Goal: Task Accomplishment & Management: Manage account settings

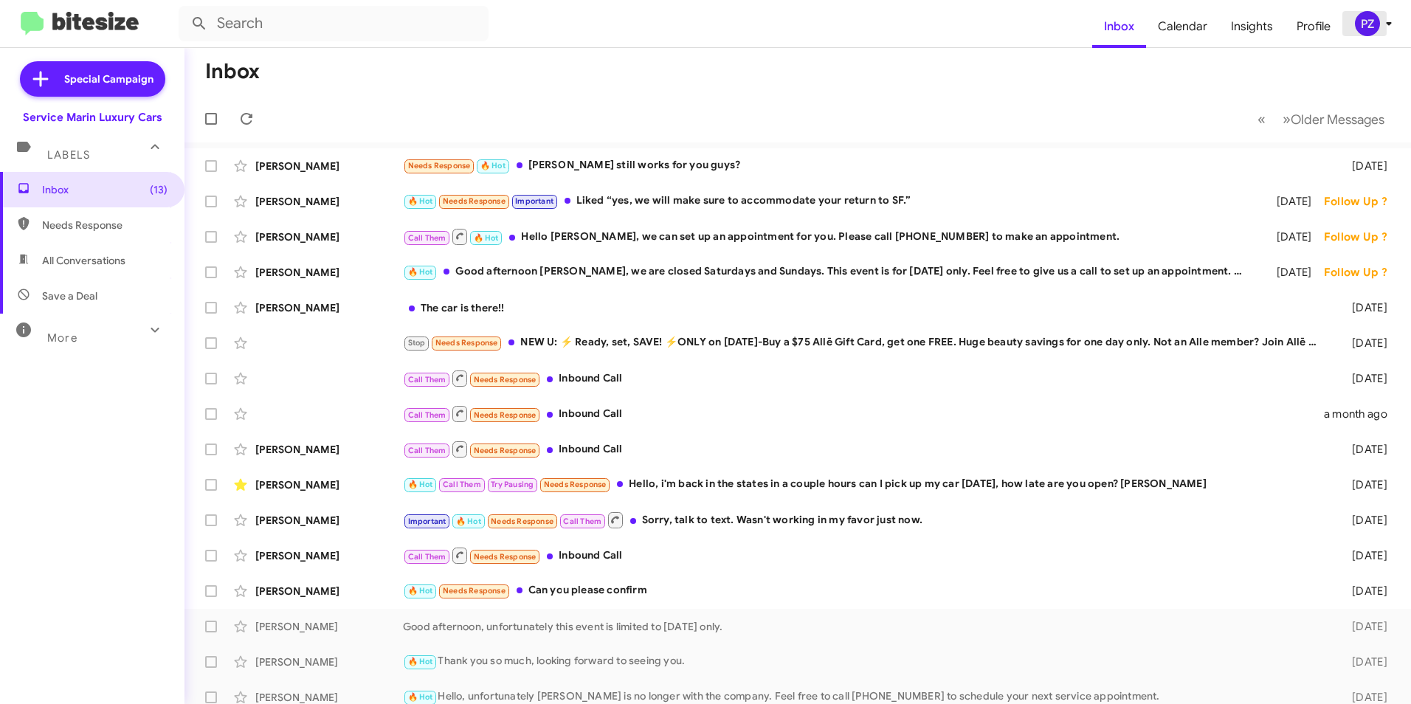
click at [1380, 23] on icon at bounding box center [1389, 24] width 18 height 18
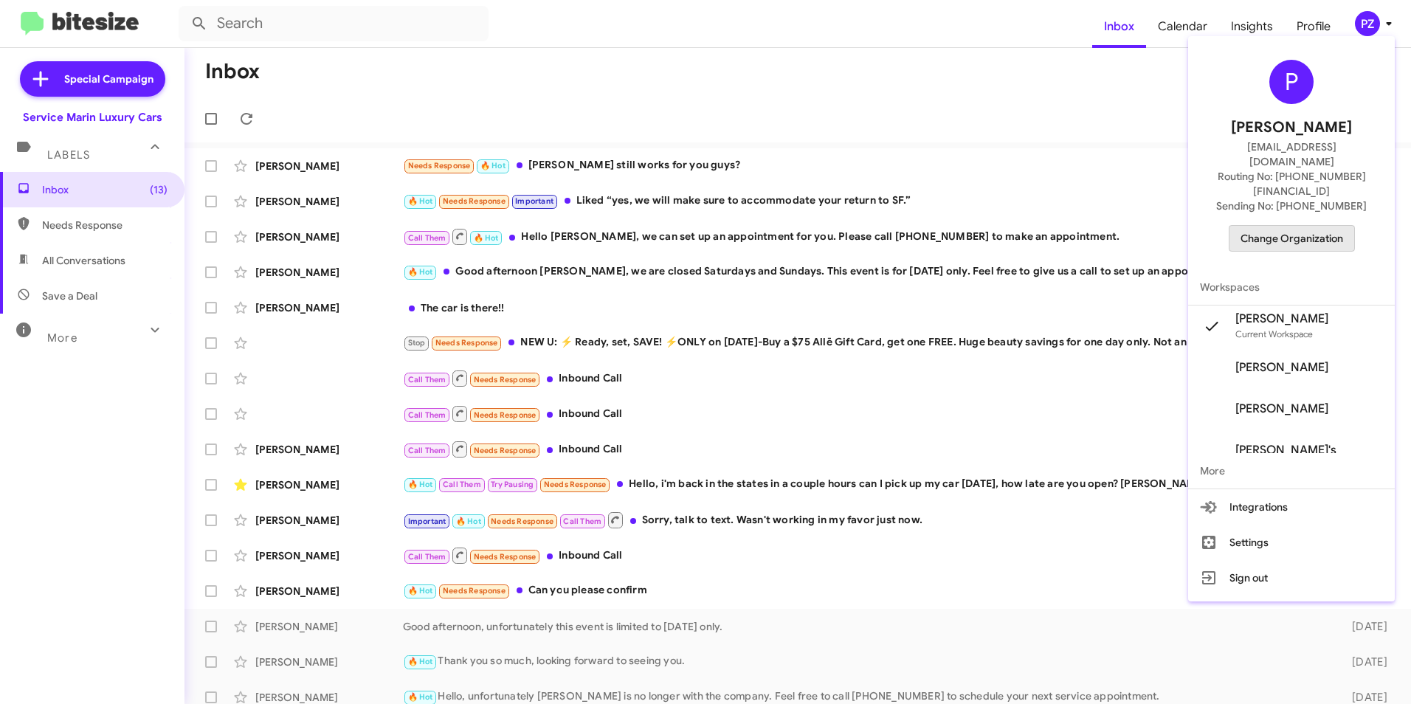
click at [1331, 226] on span "Change Organization" at bounding box center [1292, 238] width 103 height 25
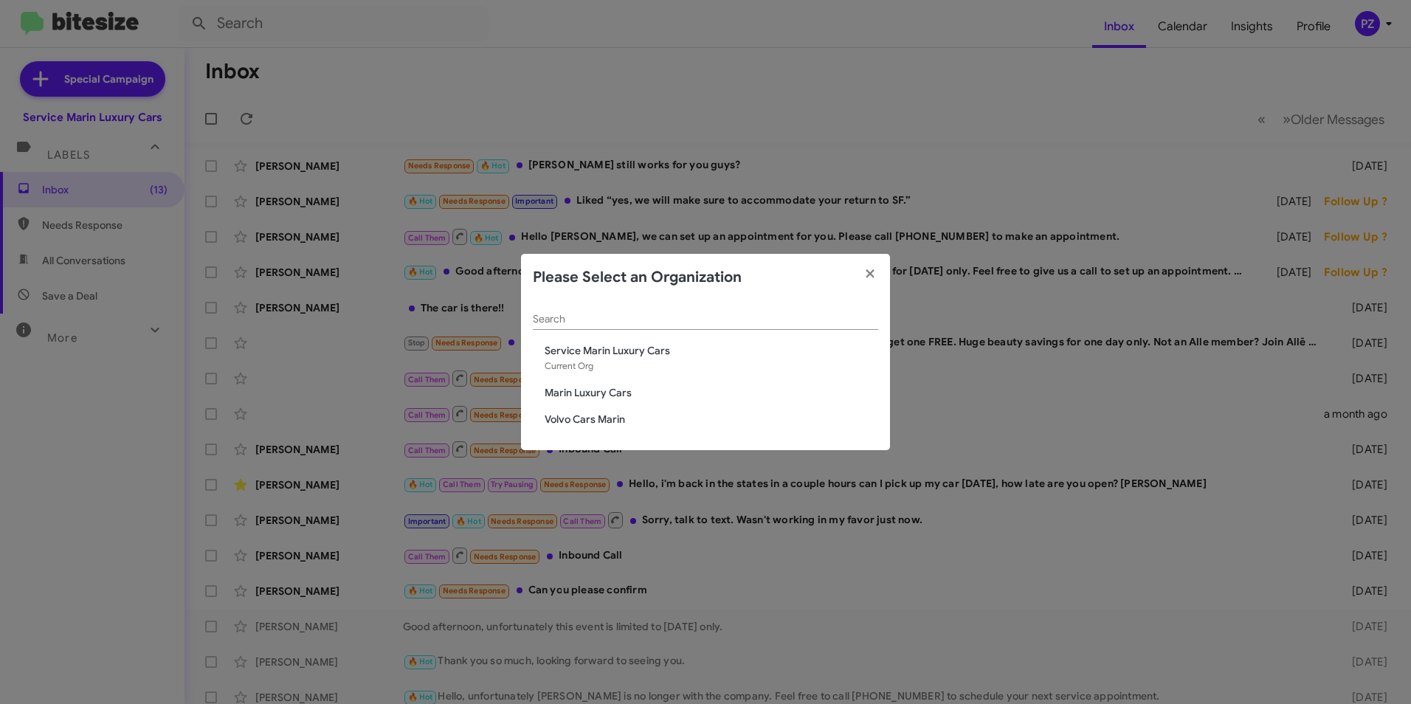
click at [604, 388] on span "Marin Luxury Cars" at bounding box center [712, 392] width 334 height 15
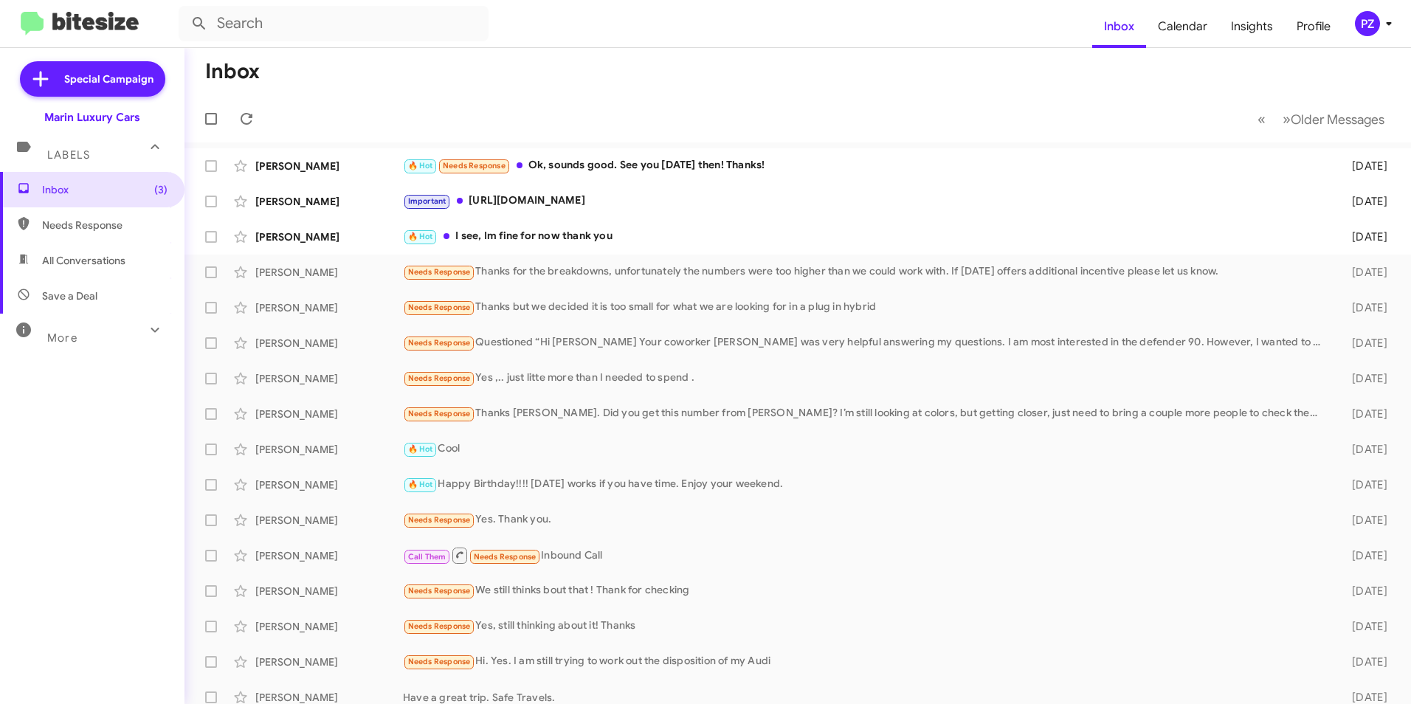
click at [1367, 22] on div "PZ" at bounding box center [1367, 23] width 25 height 25
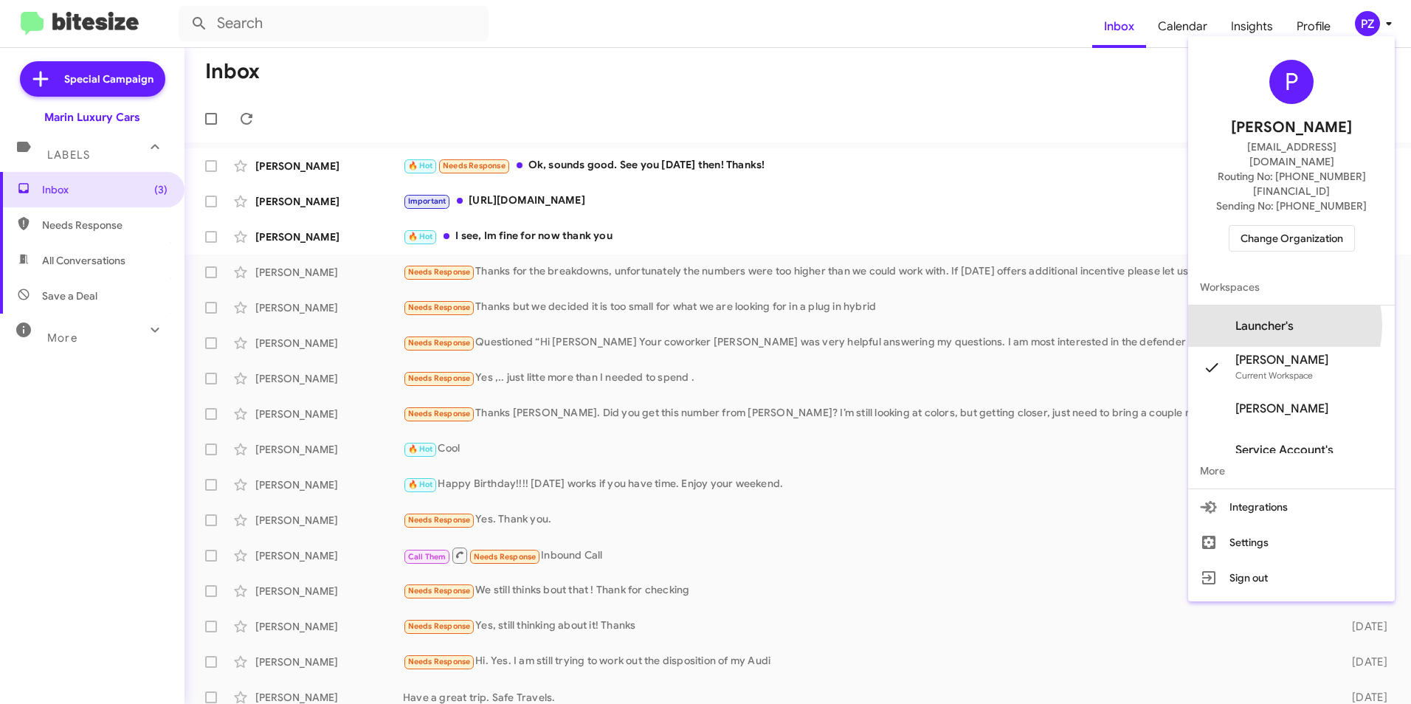
click at [1268, 319] on span "Launcher's" at bounding box center [1264, 326] width 58 height 15
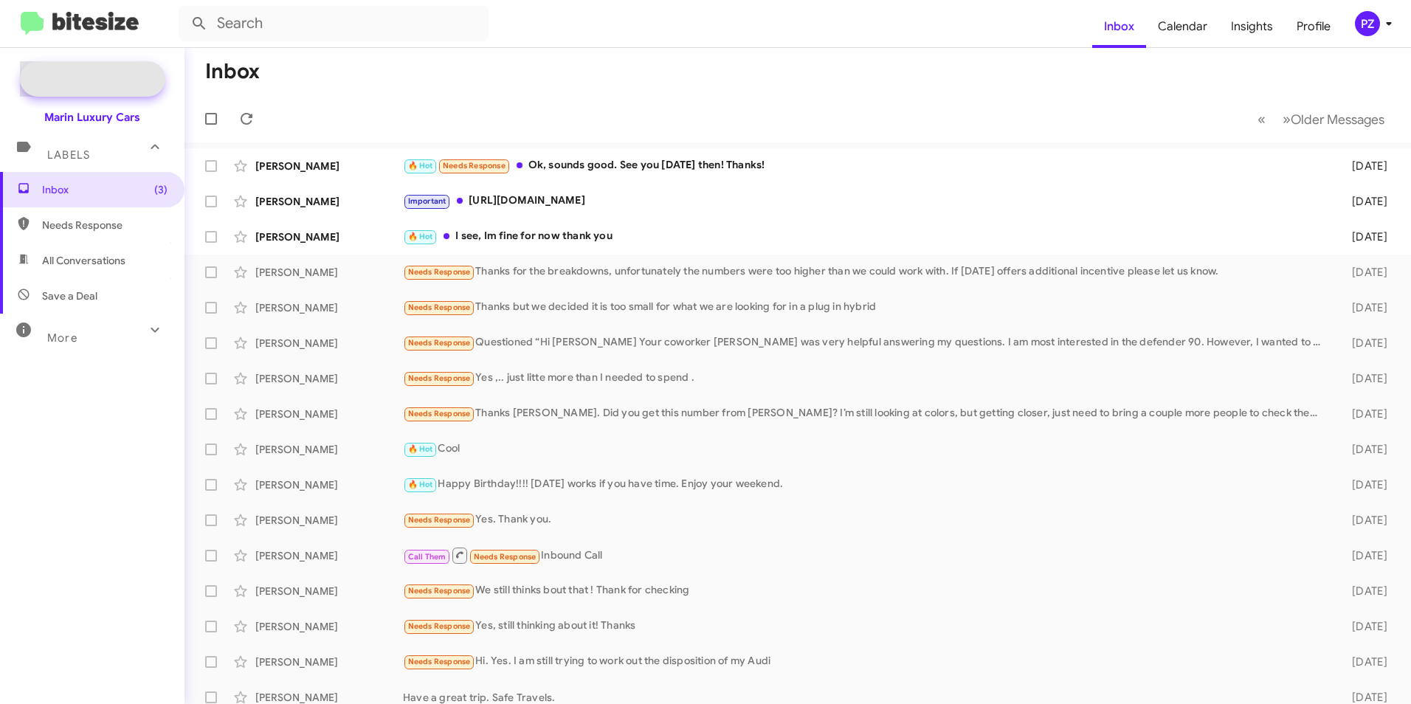
click at [92, 61] on span "Special Campaign" at bounding box center [92, 78] width 145 height 35
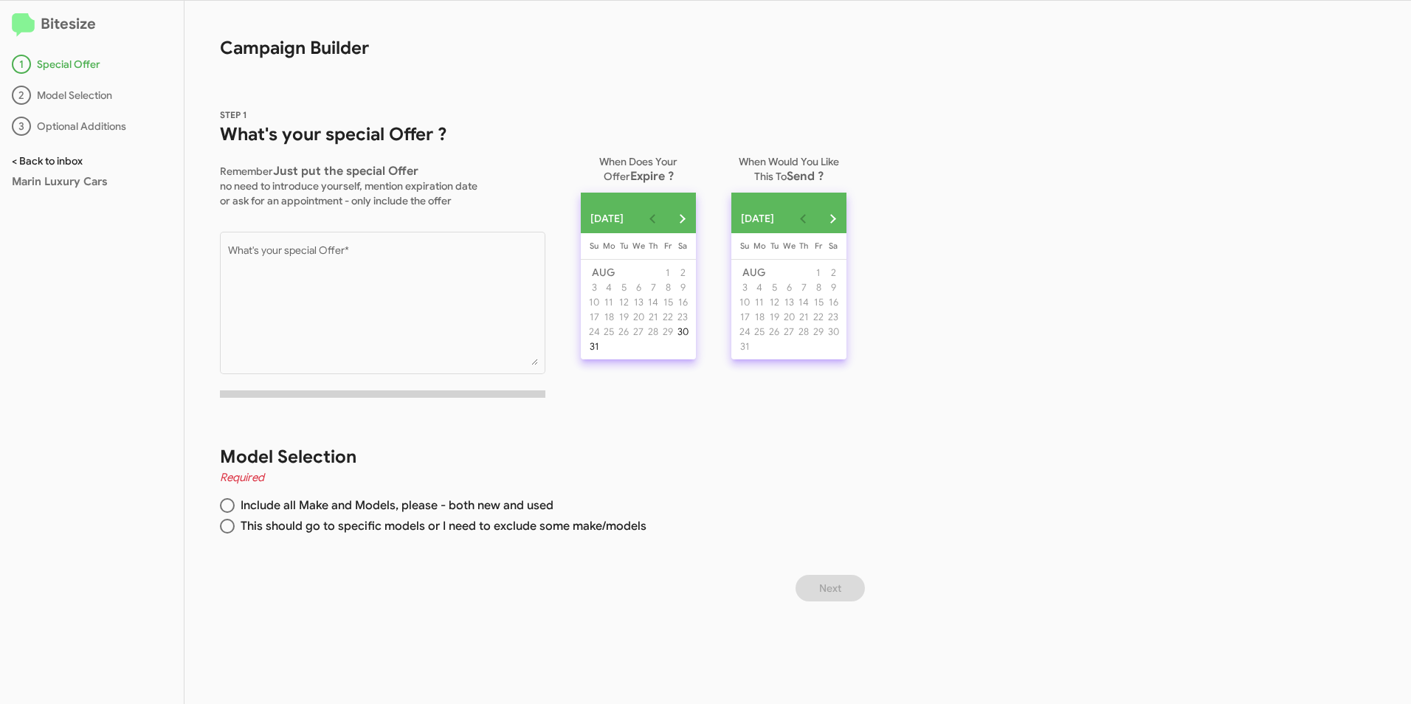
click at [71, 160] on link "< Back to inbox" at bounding box center [47, 160] width 71 height 13
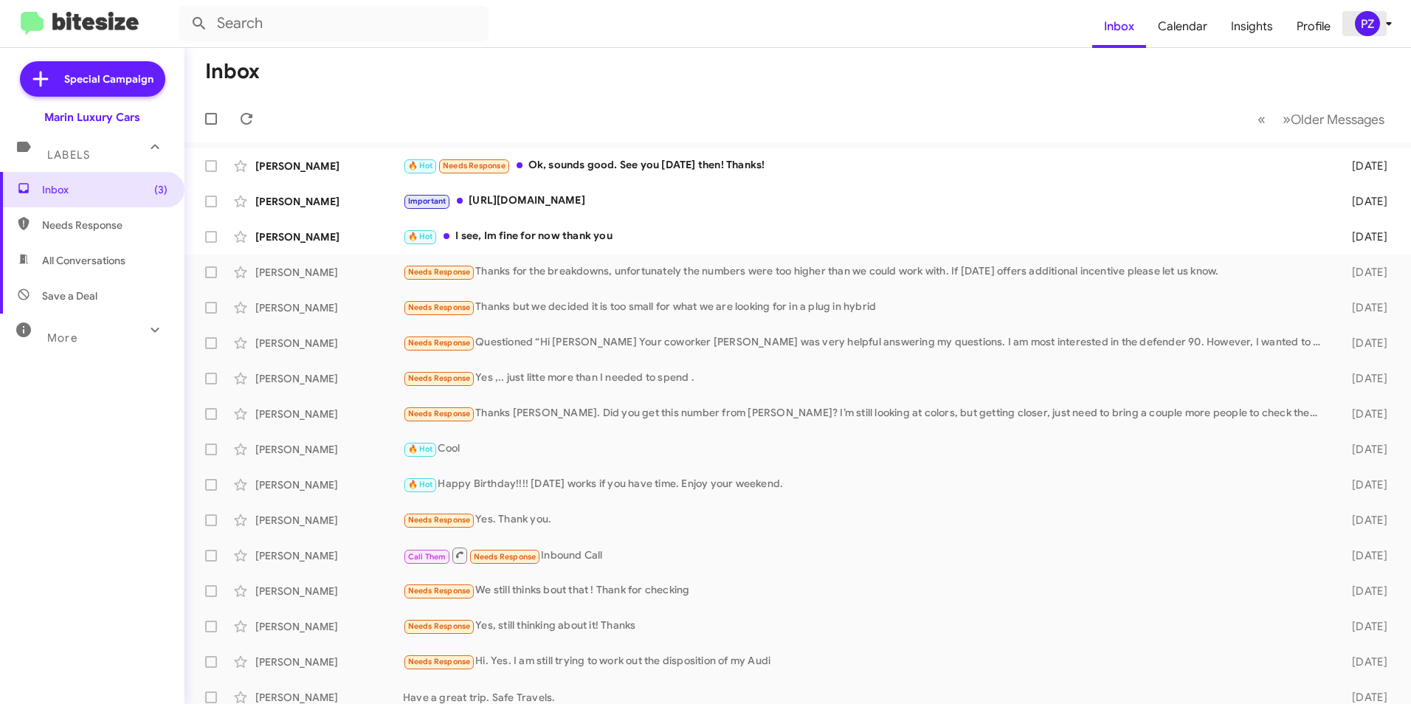
click at [1375, 21] on div "PZ" at bounding box center [1367, 23] width 25 height 25
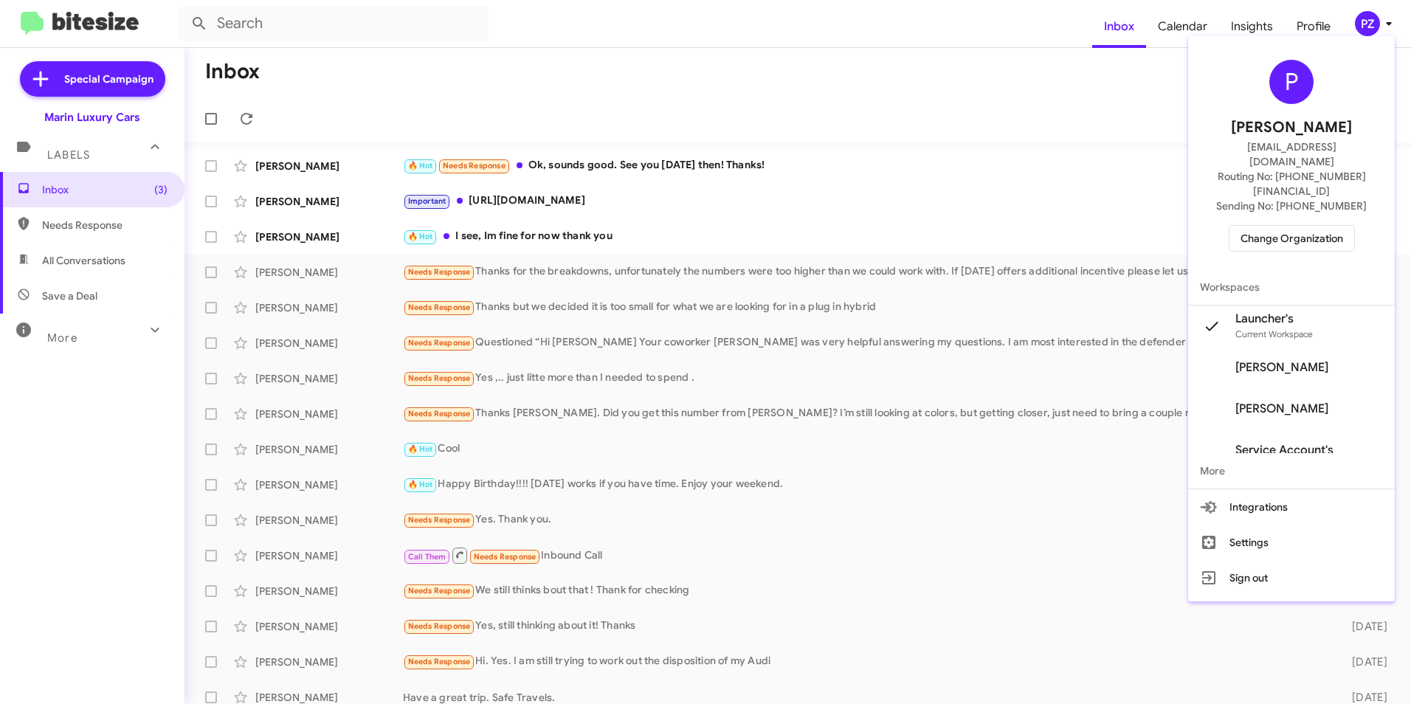
click at [1276, 347] on span "[PERSON_NAME]" at bounding box center [1291, 367] width 207 height 41
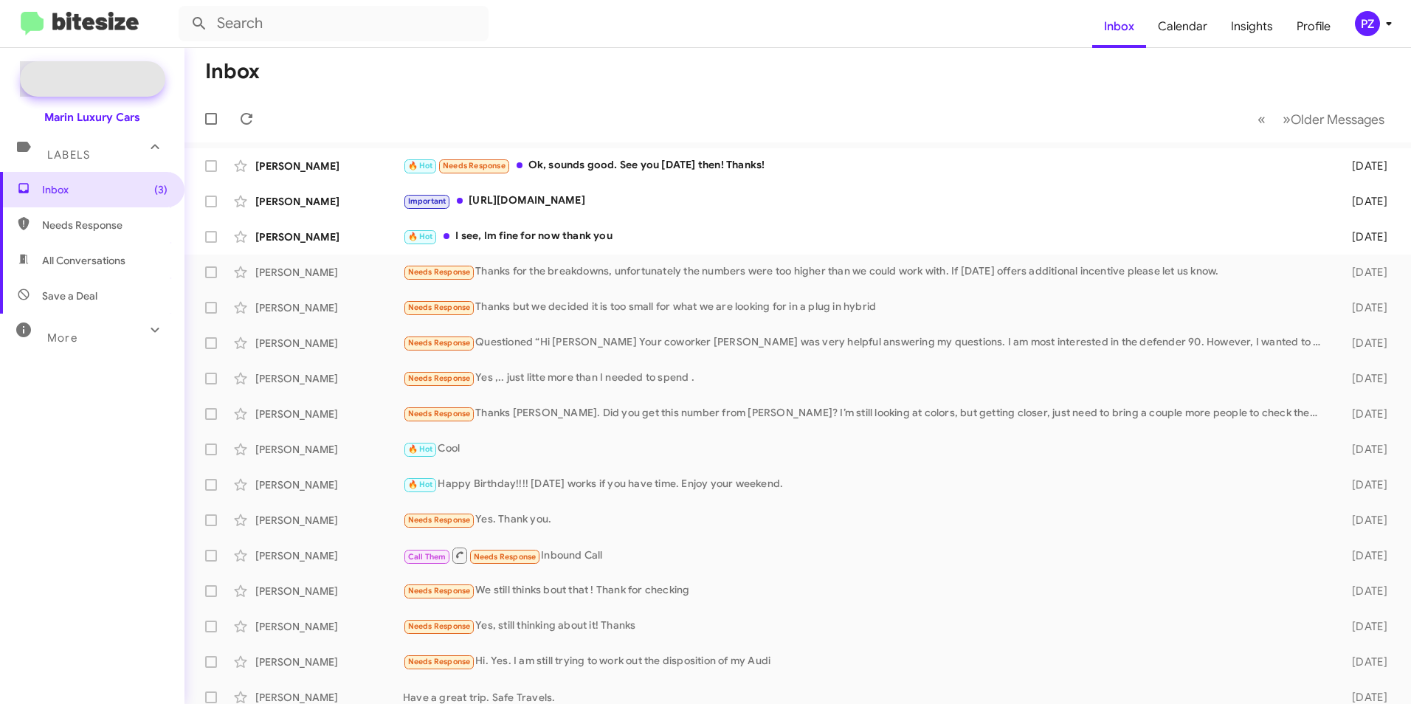
click at [126, 68] on span "Special Campaign" at bounding box center [92, 78] width 145 height 35
click at [1375, 21] on div "PZ" at bounding box center [1367, 23] width 25 height 25
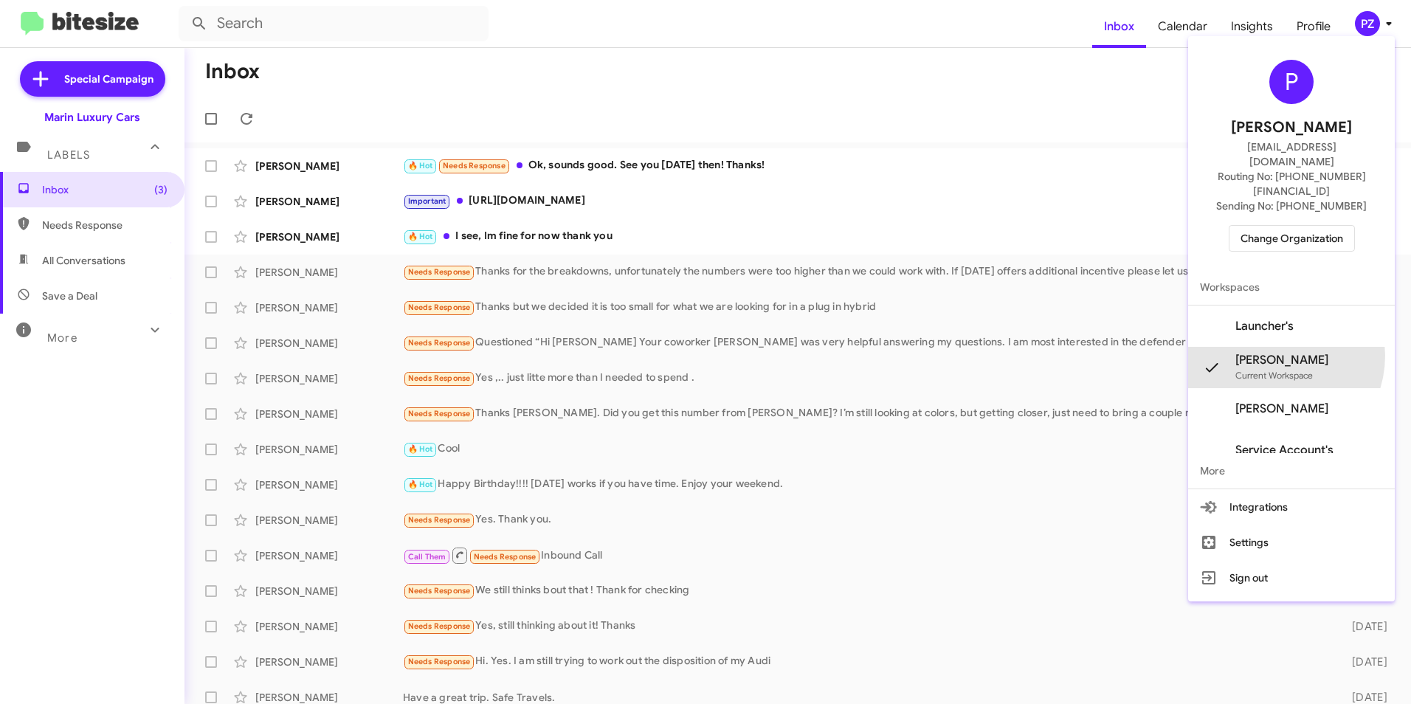
click at [1276, 353] on span "[PERSON_NAME]" at bounding box center [1281, 360] width 93 height 15
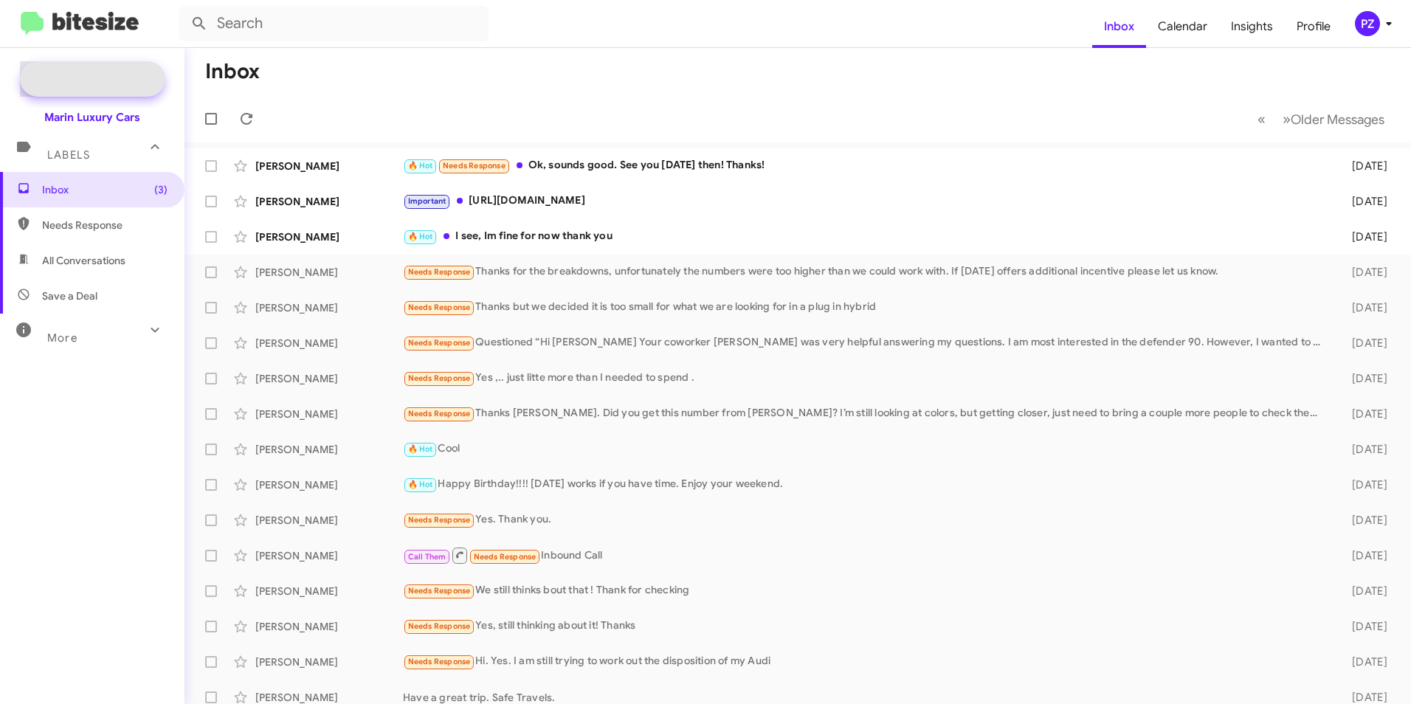
click at [120, 75] on span "Special Campaign" at bounding box center [108, 79] width 89 height 15
click at [1388, 28] on icon at bounding box center [1389, 24] width 18 height 18
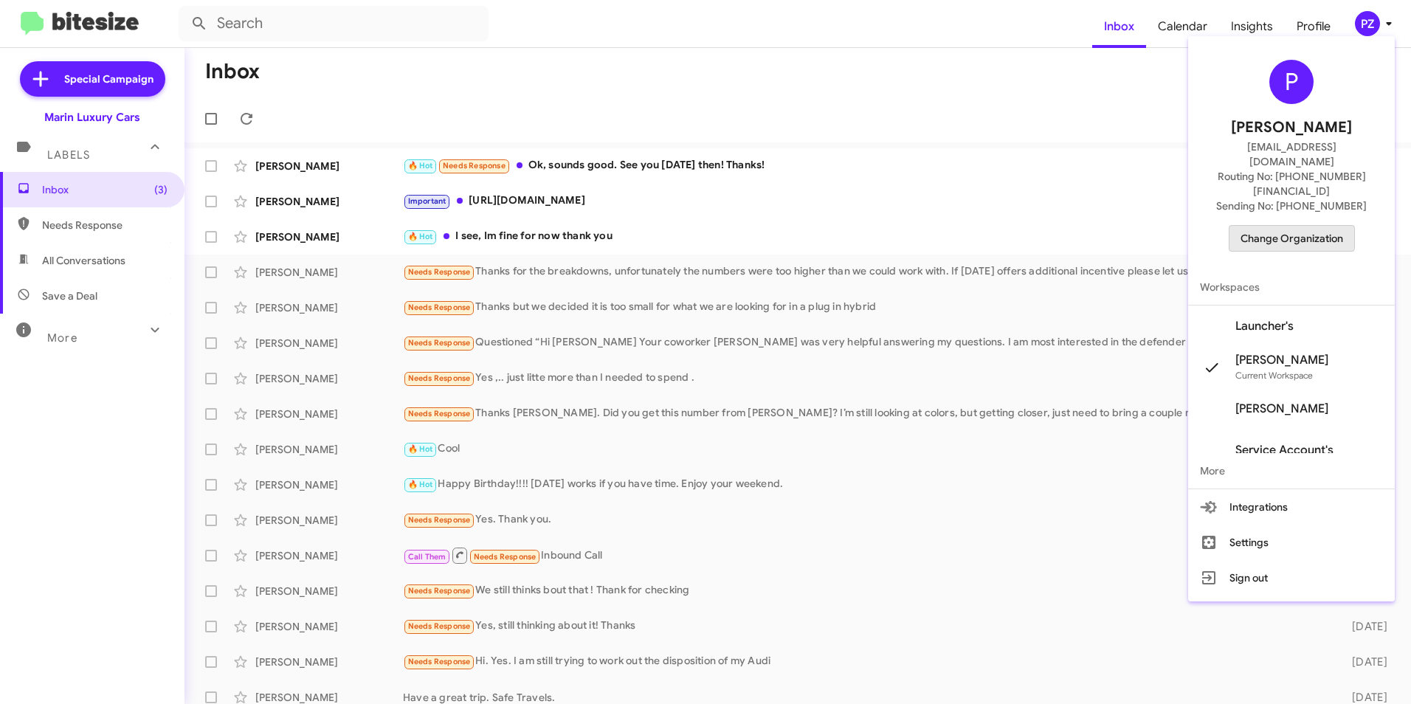
click at [1289, 226] on span "Change Organization" at bounding box center [1292, 238] width 103 height 25
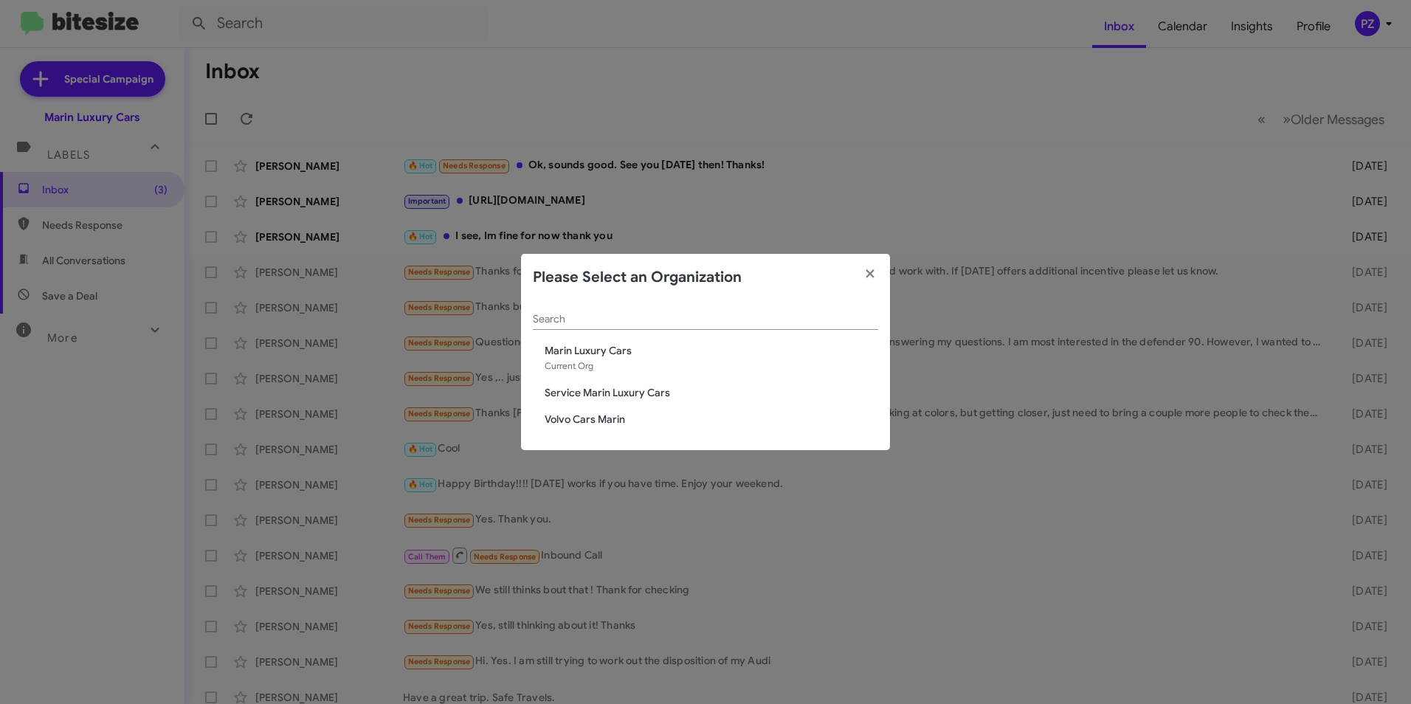
click at [624, 391] on span "Service Marin Luxury Cars" at bounding box center [712, 392] width 334 height 15
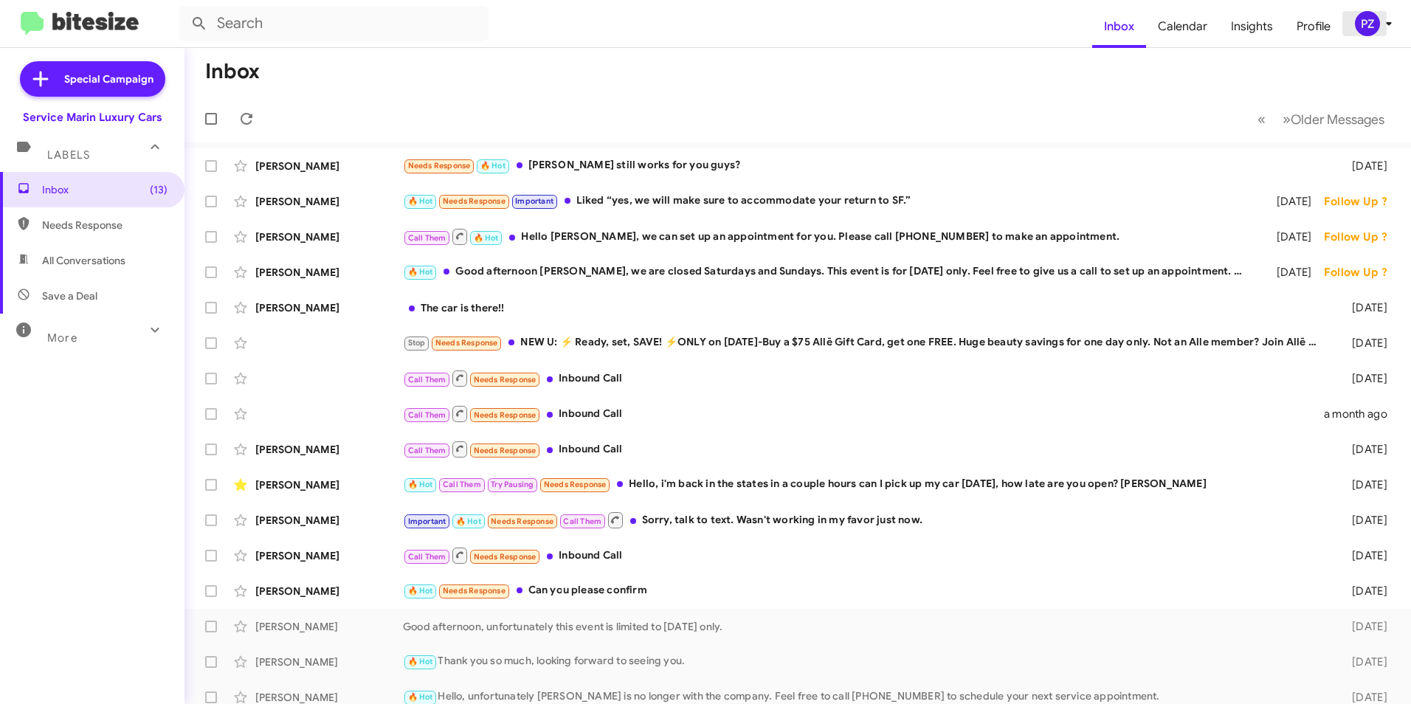
click at [1369, 26] on div "PZ" at bounding box center [1367, 23] width 25 height 25
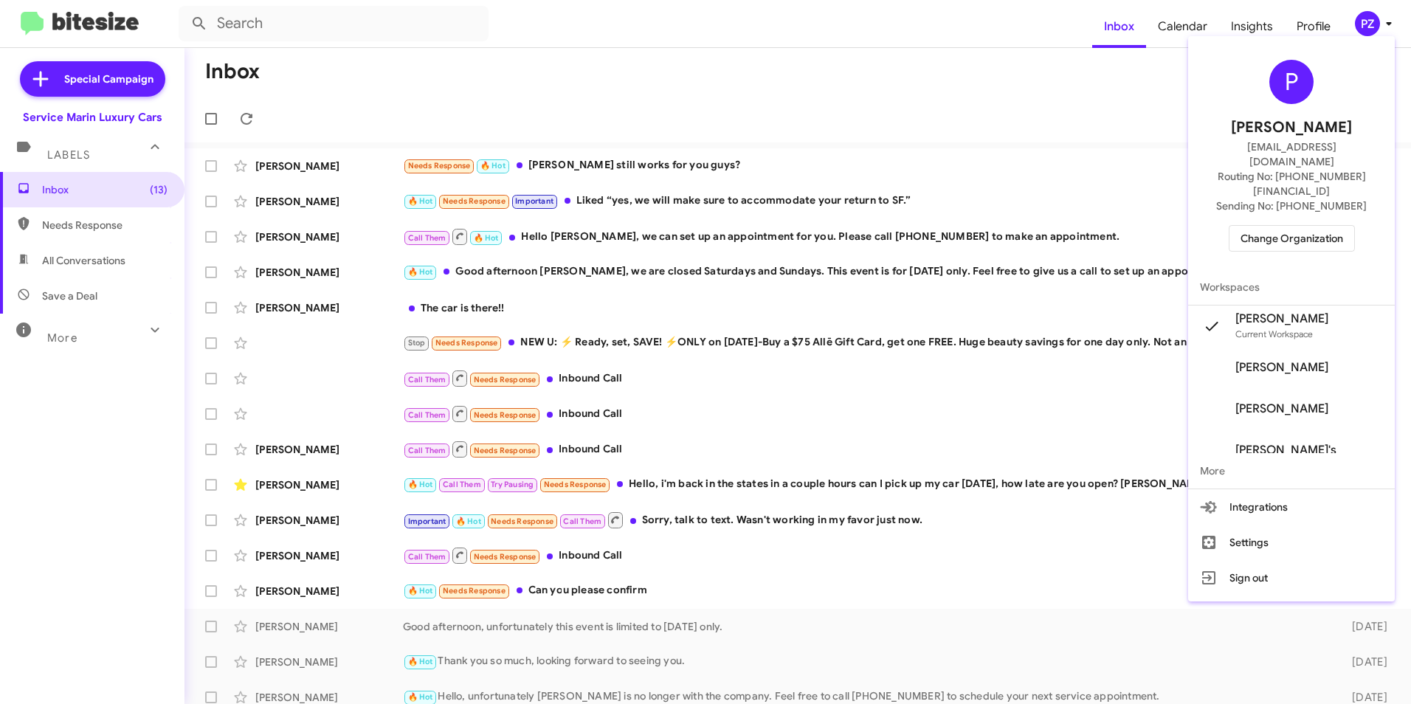
click at [1273, 226] on span "Change Organization" at bounding box center [1292, 238] width 103 height 25
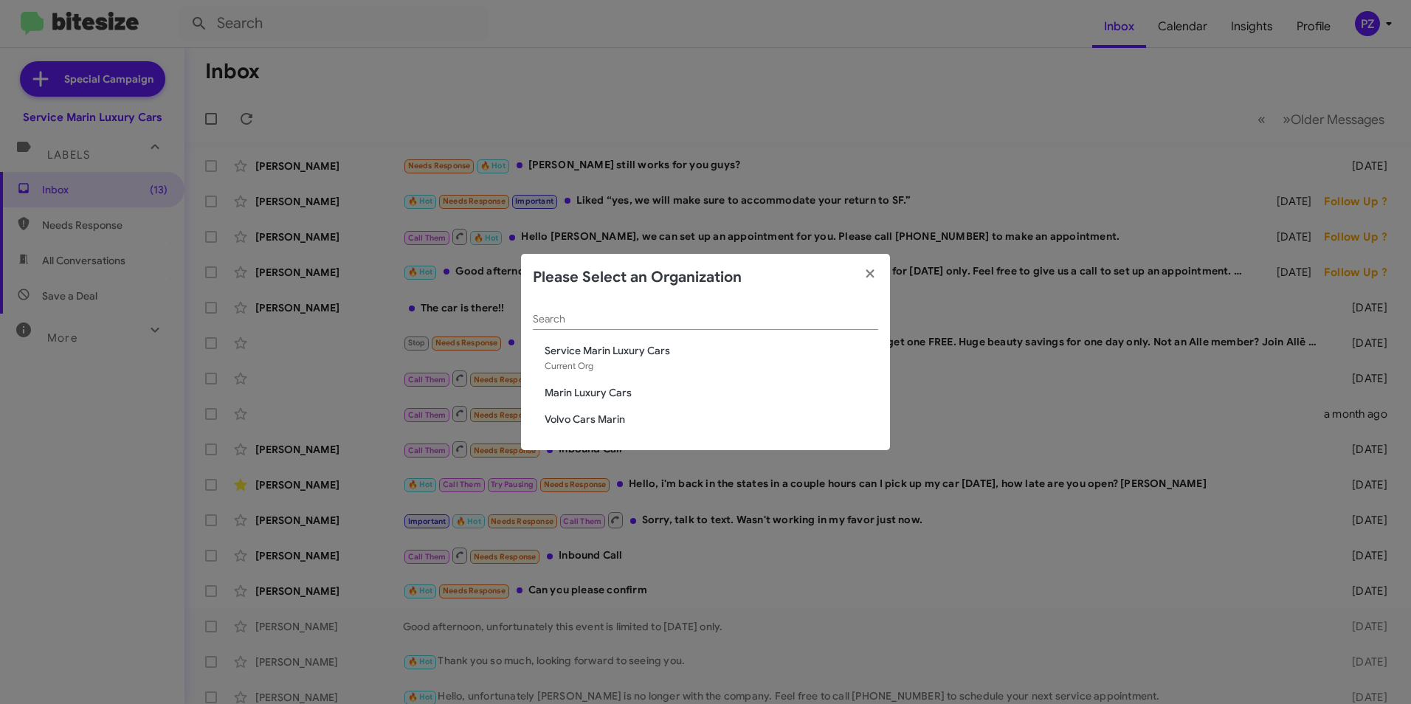
click at [604, 390] on span "Marin Luxury Cars" at bounding box center [712, 392] width 334 height 15
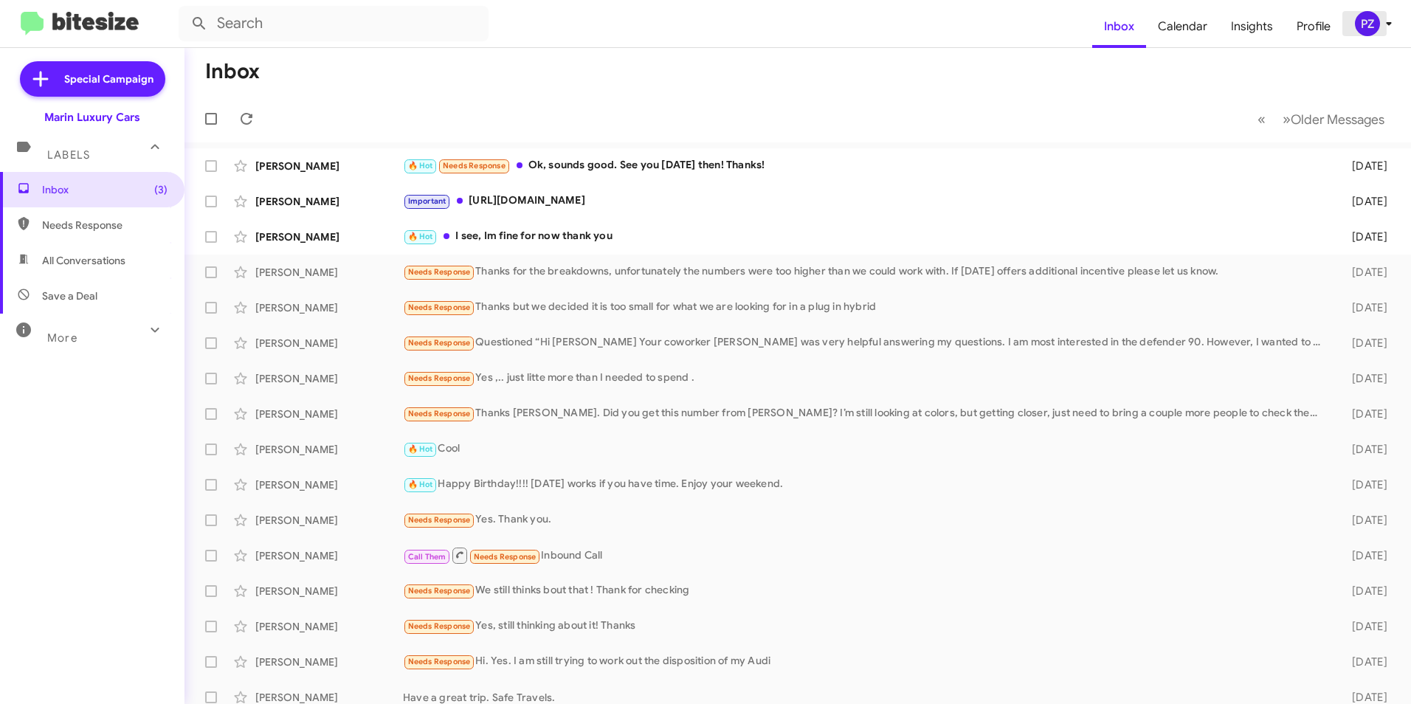
click at [1377, 26] on div "PZ" at bounding box center [1367, 23] width 25 height 25
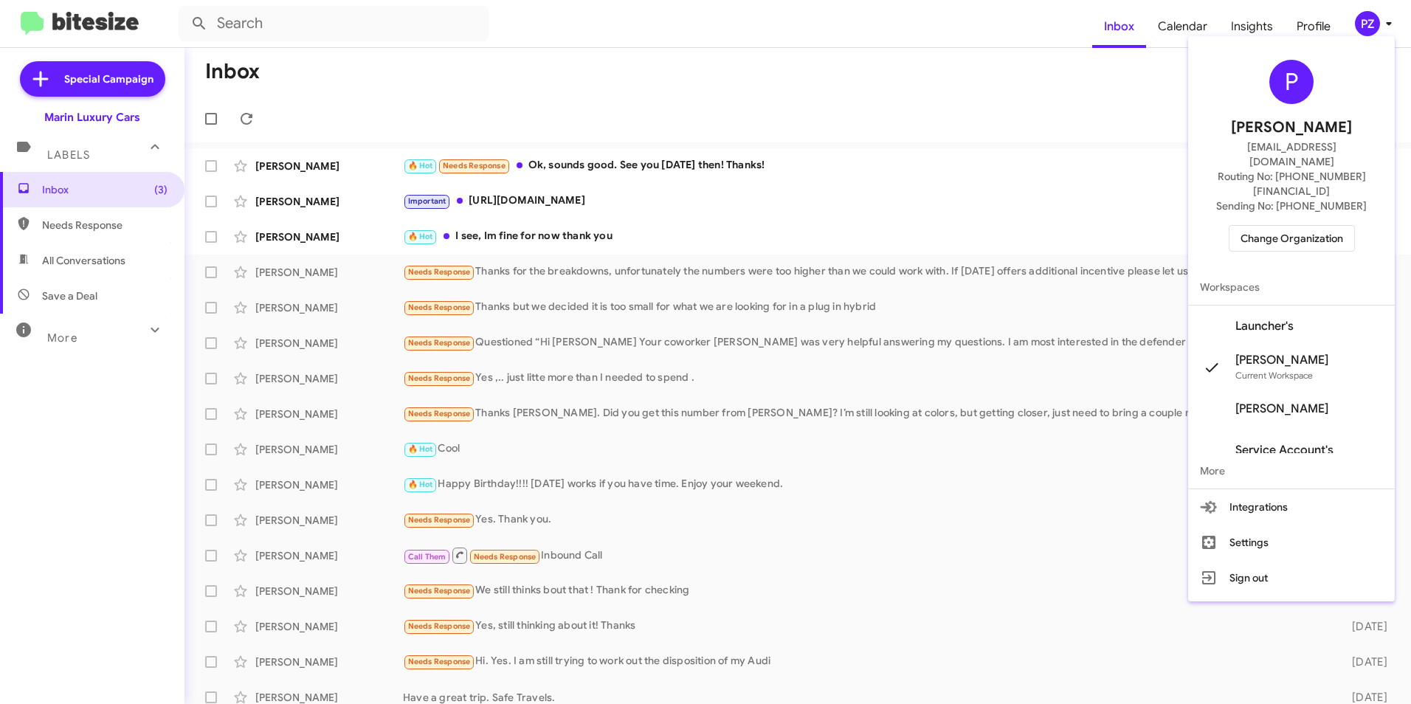
click at [1283, 319] on span "Launcher's" at bounding box center [1264, 326] width 58 height 15
